Goal: Check status: Check status

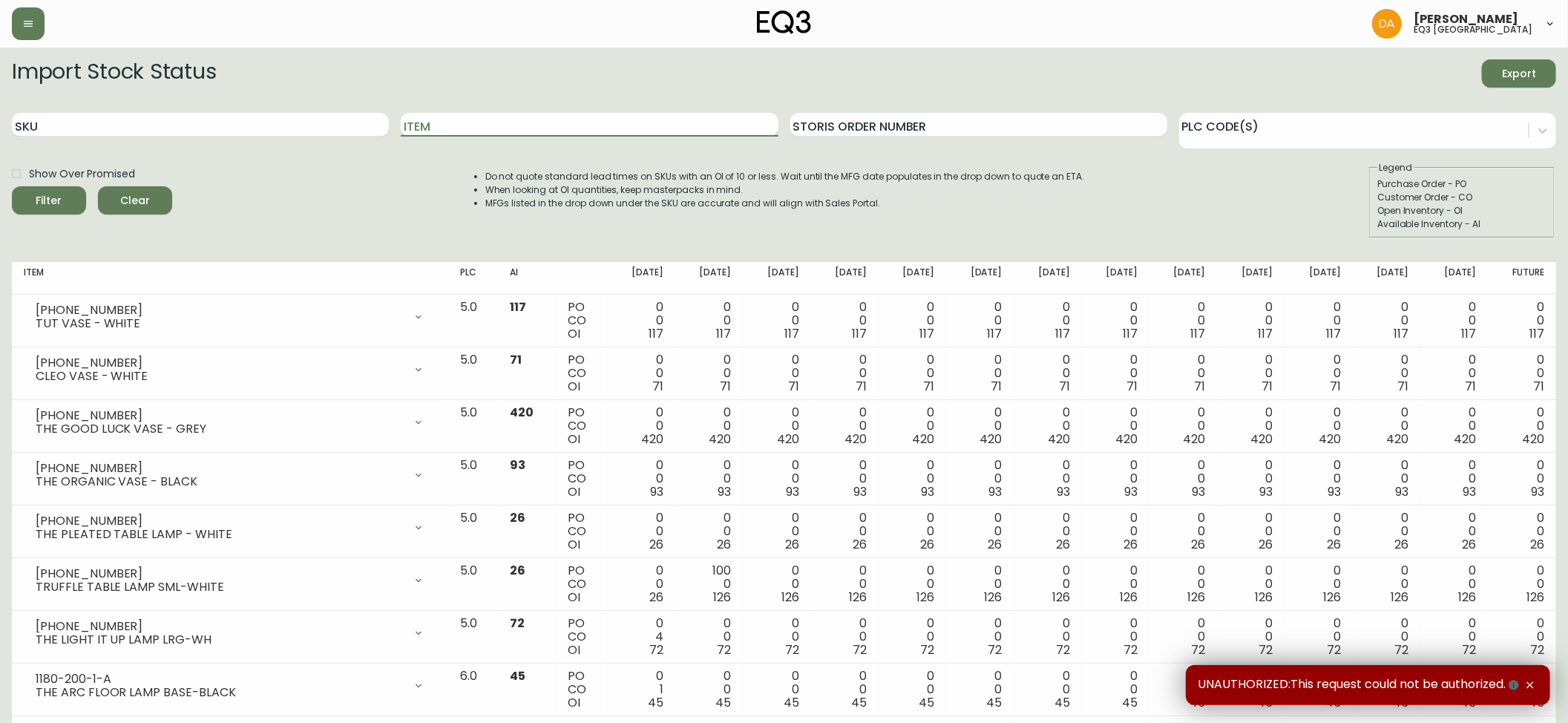
click at [478, 128] on input "Item" at bounding box center [589, 124] width 377 height 24
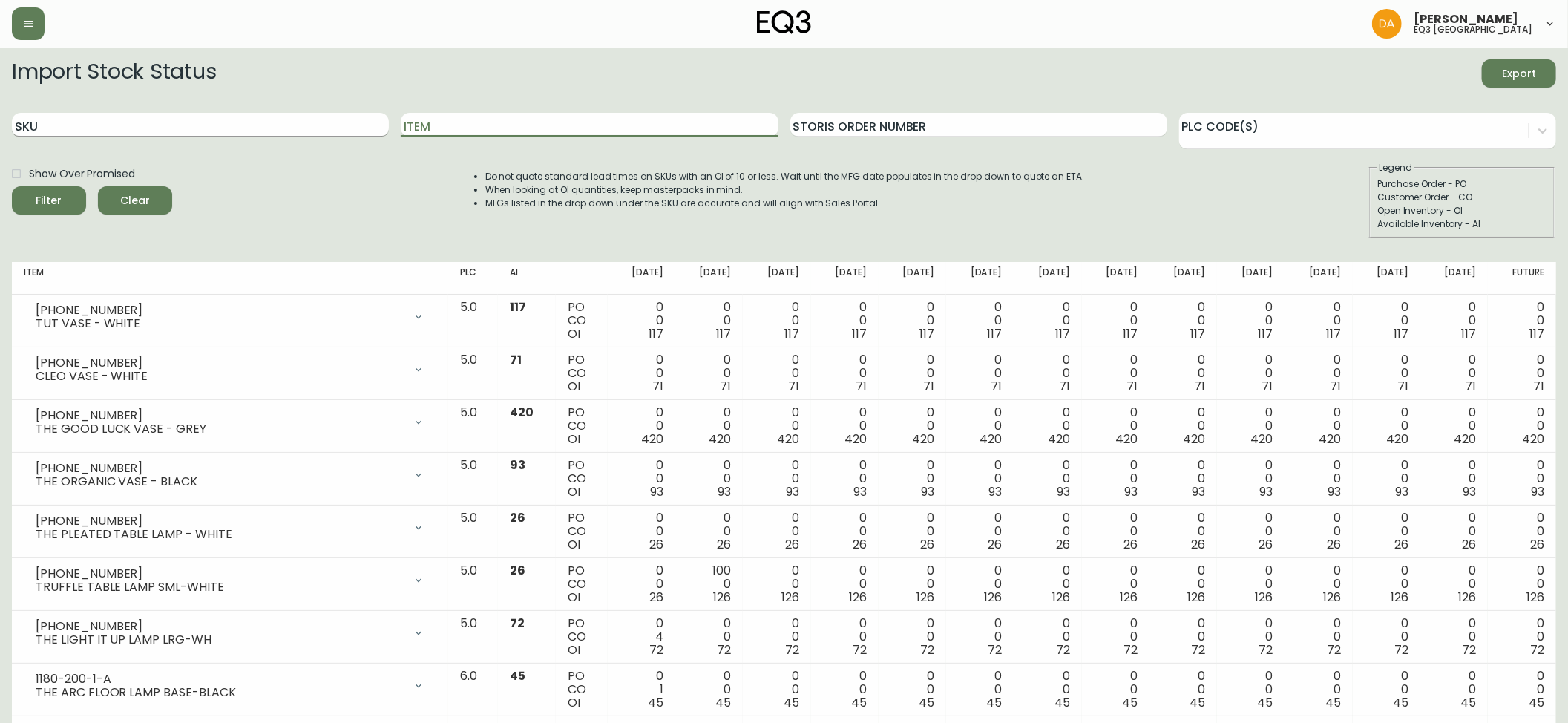
click at [275, 128] on input "SKU" at bounding box center [200, 124] width 377 height 24
click at [457, 122] on input "Item" at bounding box center [589, 124] width 377 height 24
type input "LILLY"
click at [12, 186] on button "Filter" at bounding box center [49, 201] width 74 height 28
